Goal: Information Seeking & Learning: Learn about a topic

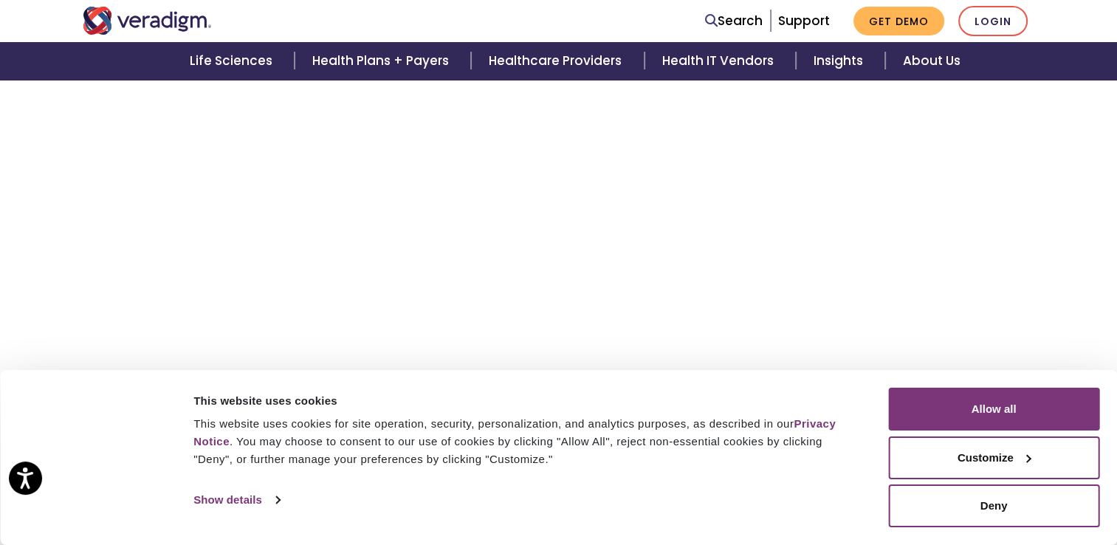
scroll to position [472, 0]
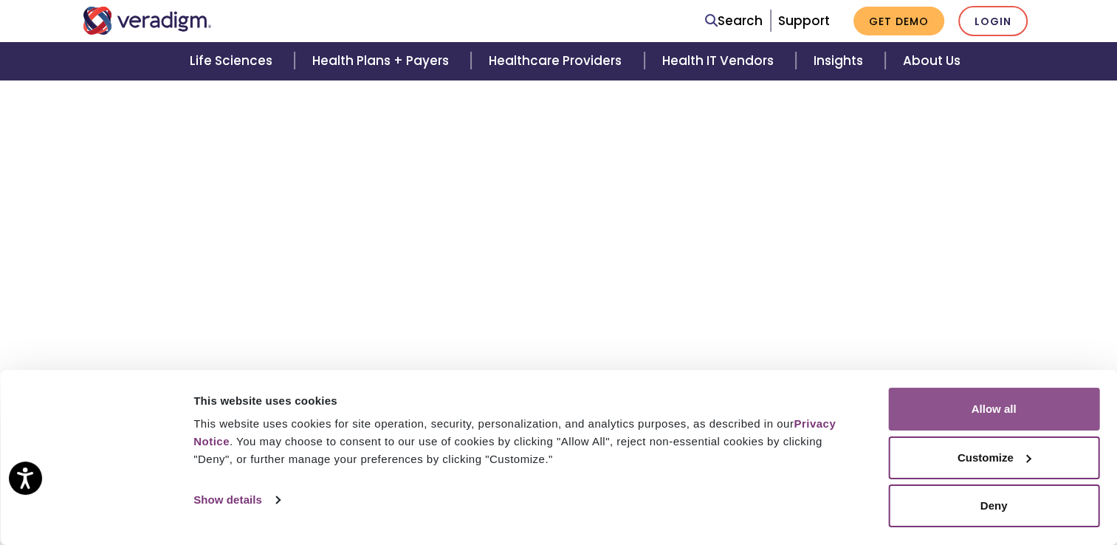
click at [995, 418] on button "Allow all" at bounding box center [993, 408] width 211 height 43
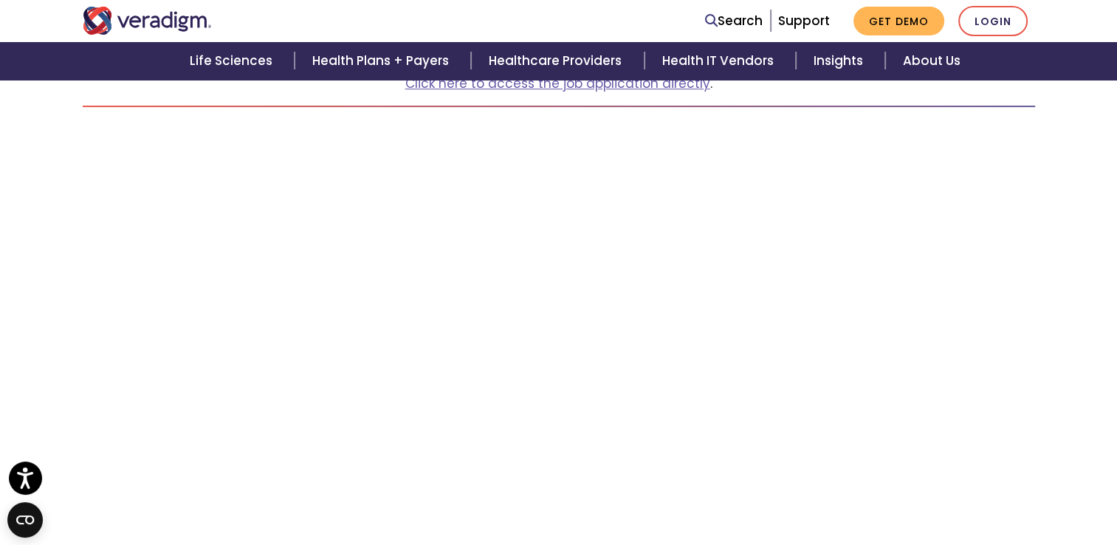
scroll to position [221, 0]
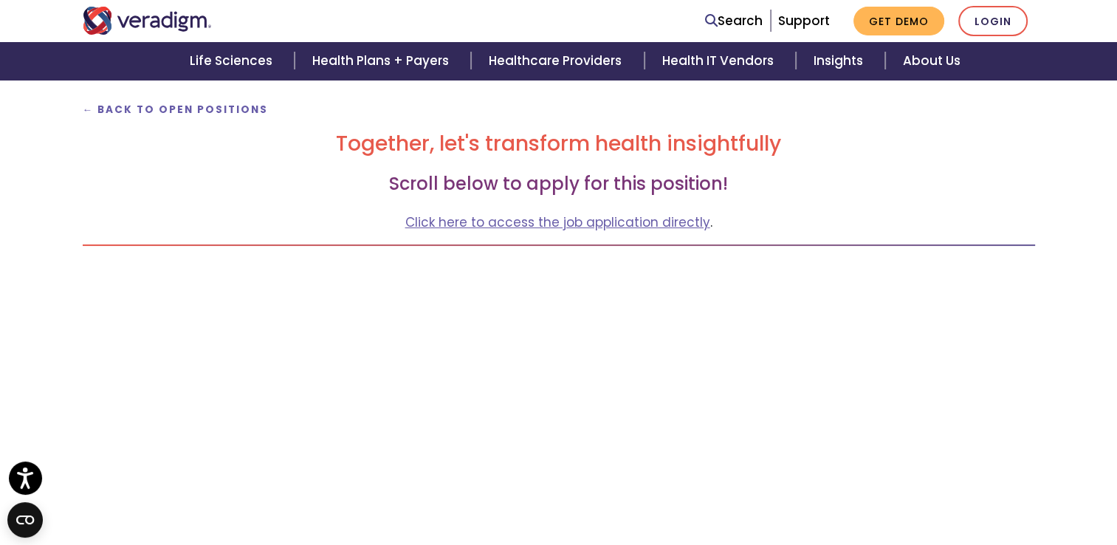
scroll to position [200, 0]
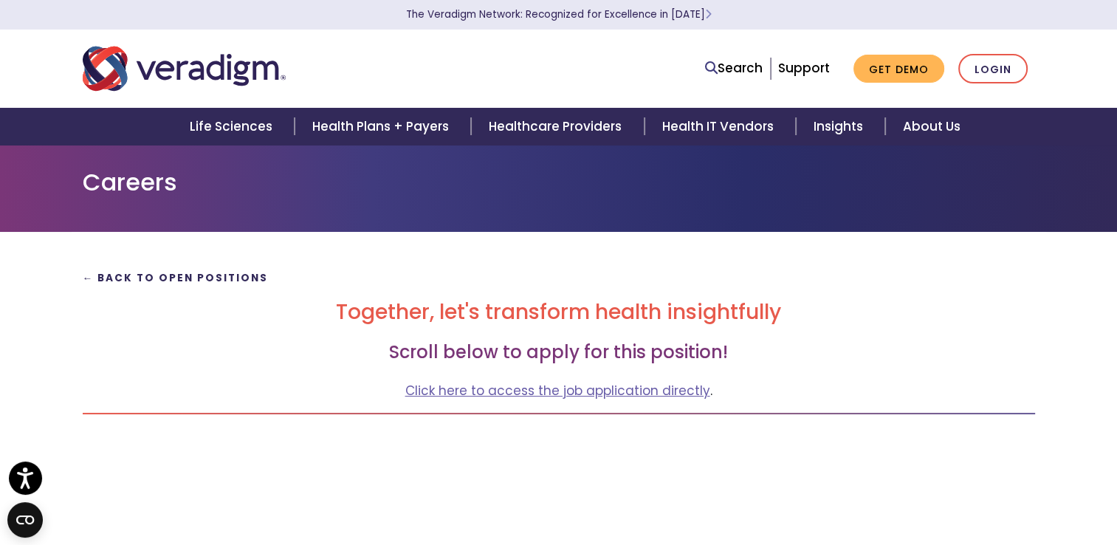
click at [201, 280] on strong "← Back to Open Positions" at bounding box center [176, 278] width 186 height 14
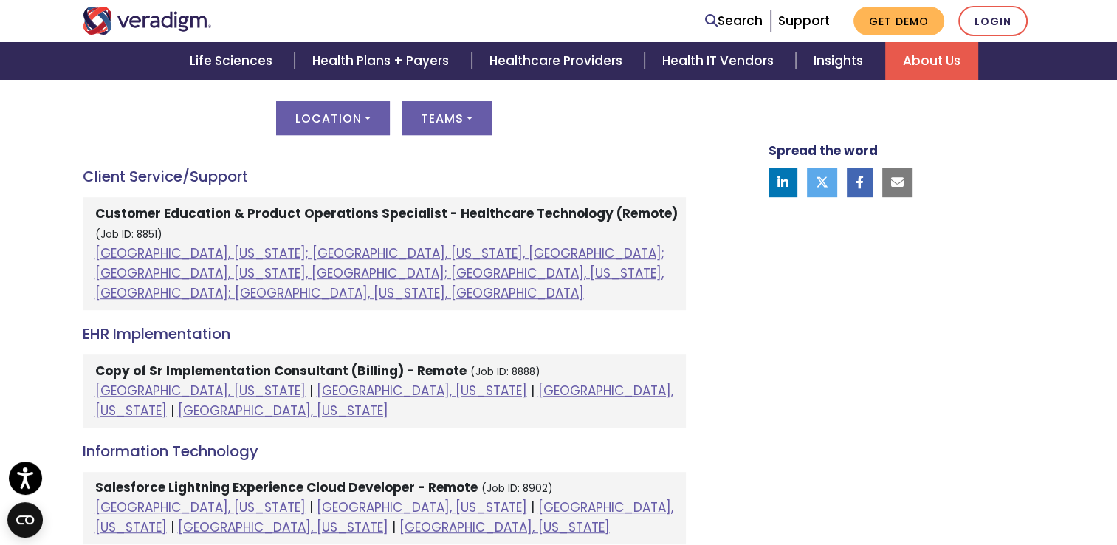
scroll to position [800, 0]
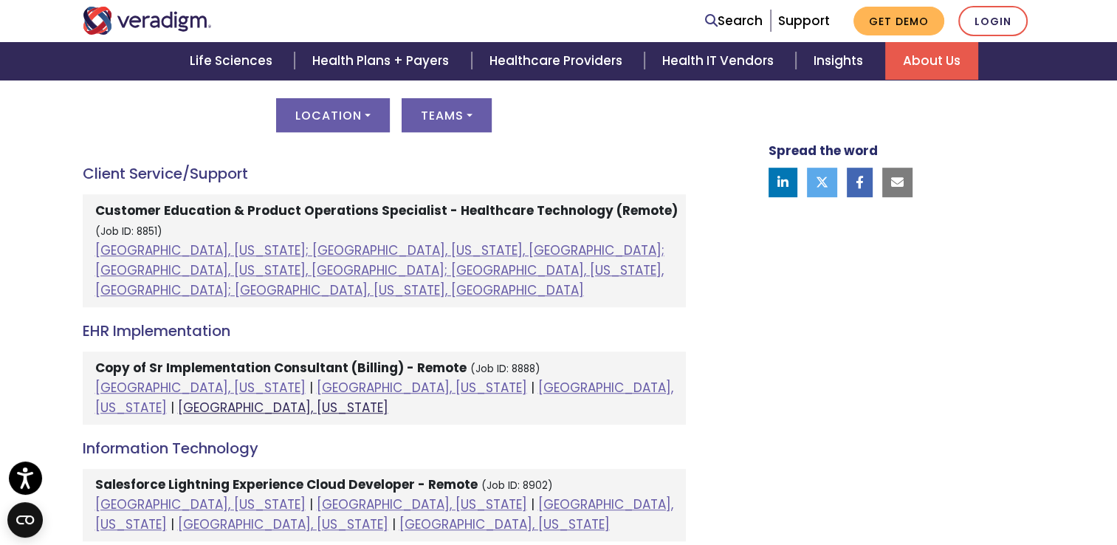
click at [388, 399] on link "Raleigh, North Carolina" at bounding box center [283, 408] width 210 height 18
